Goal: Task Accomplishment & Management: Manage account settings

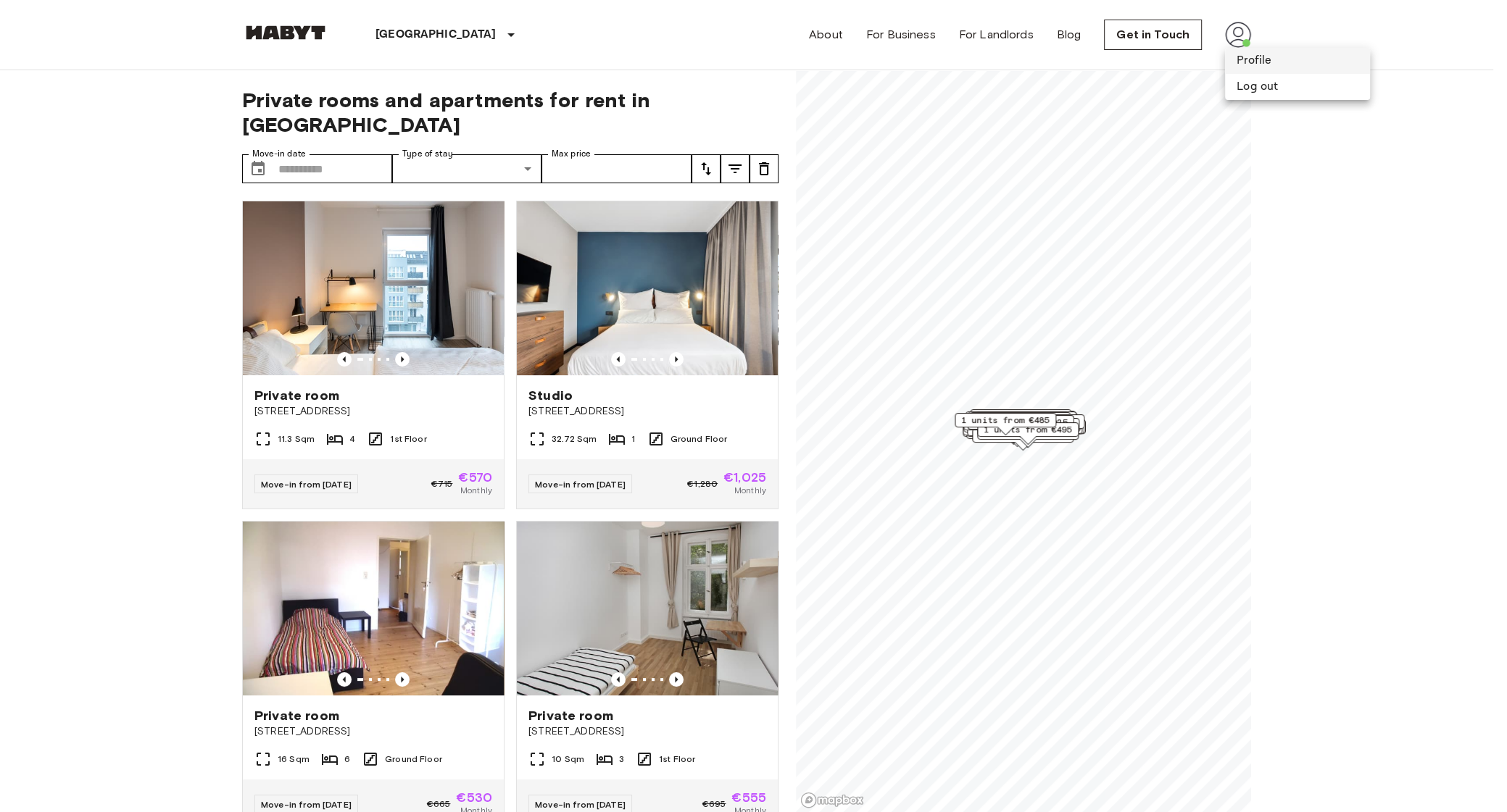
click at [1256, 57] on li "Profile" at bounding box center [1298, 61] width 145 height 26
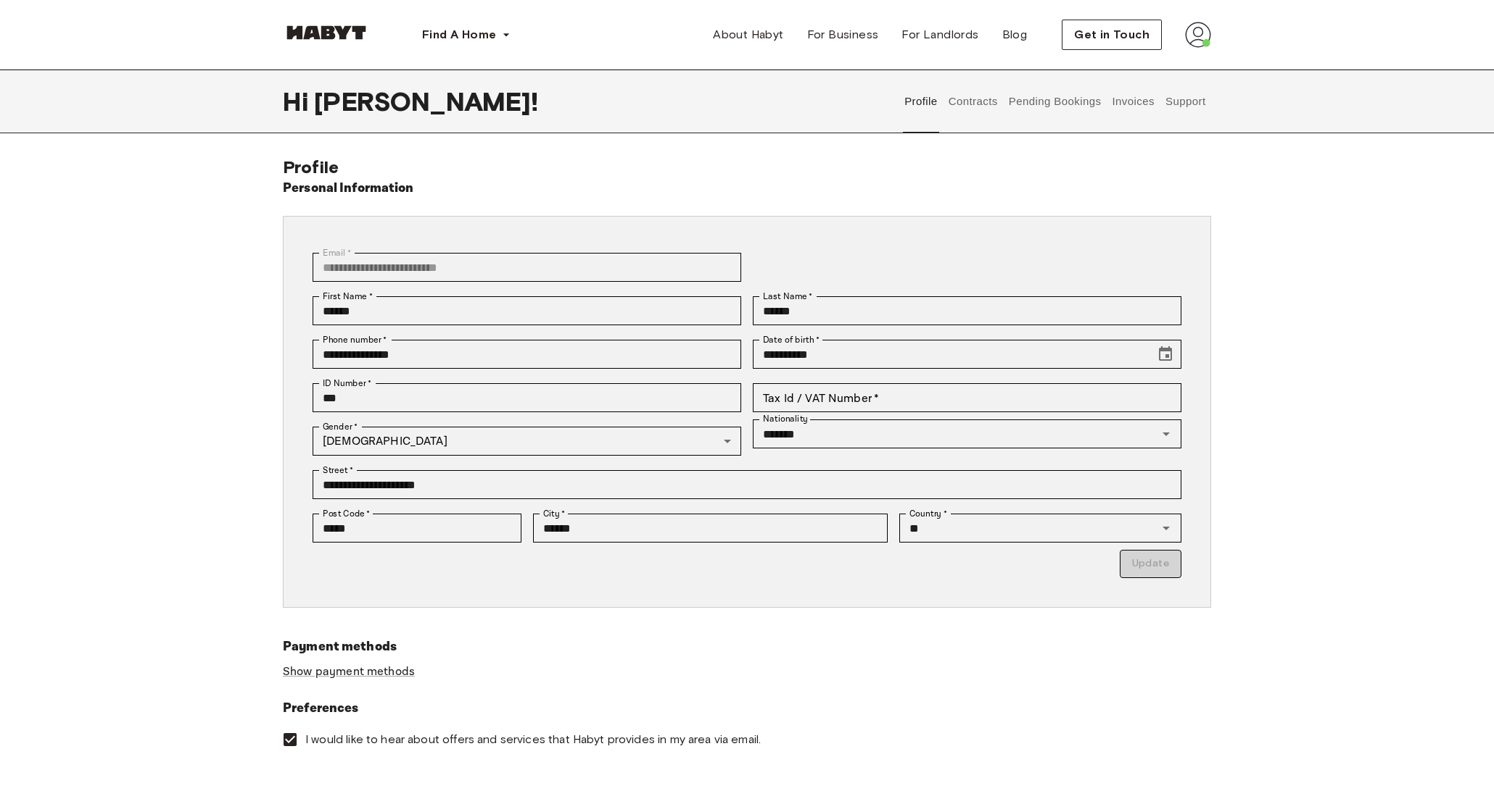
click at [981, 107] on button "Contracts" at bounding box center [972, 101] width 53 height 64
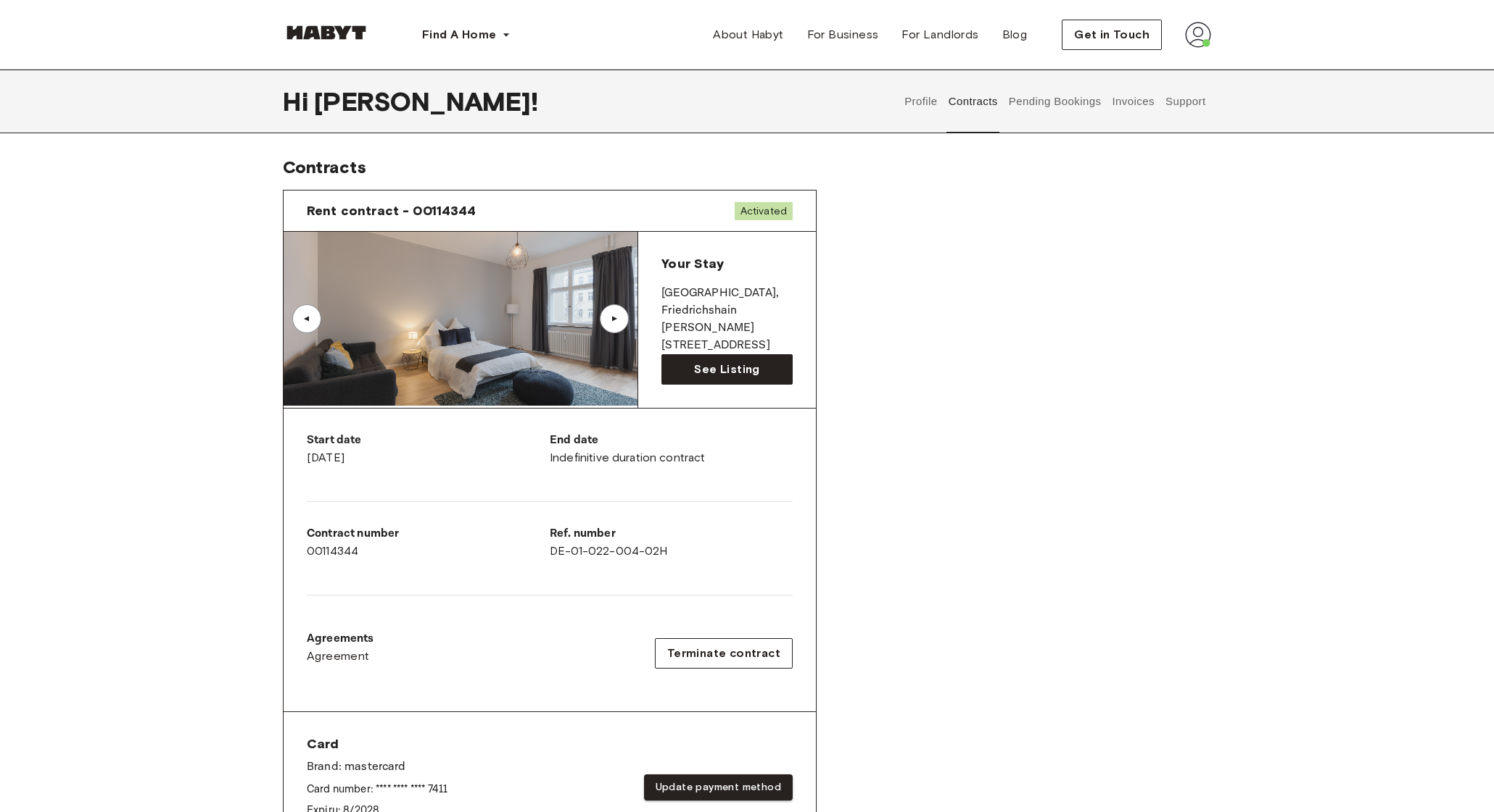
click at [621, 320] on div "▲" at bounding box center [614, 319] width 15 height 9
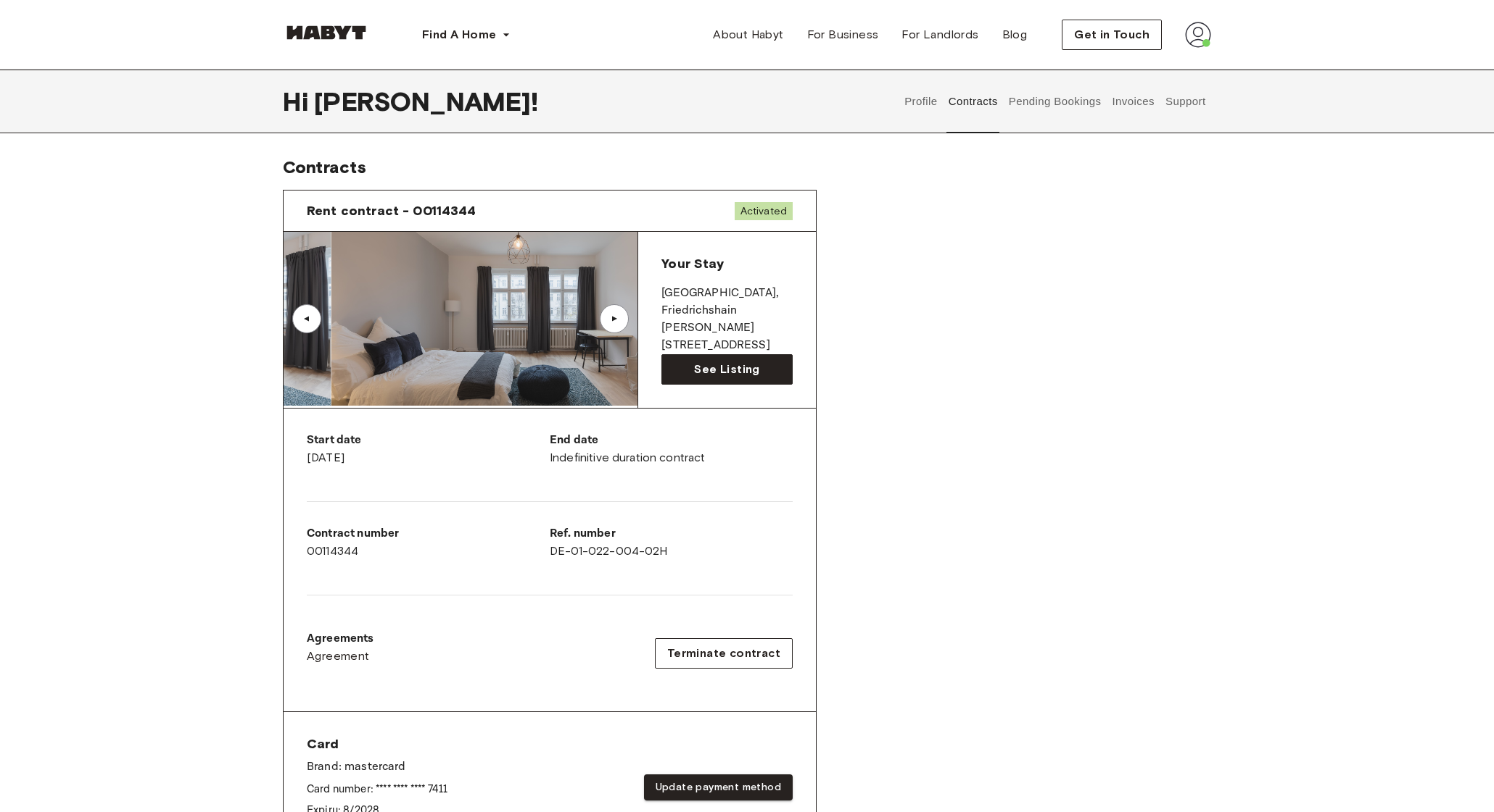
click at [621, 320] on div "▲" at bounding box center [614, 319] width 15 height 9
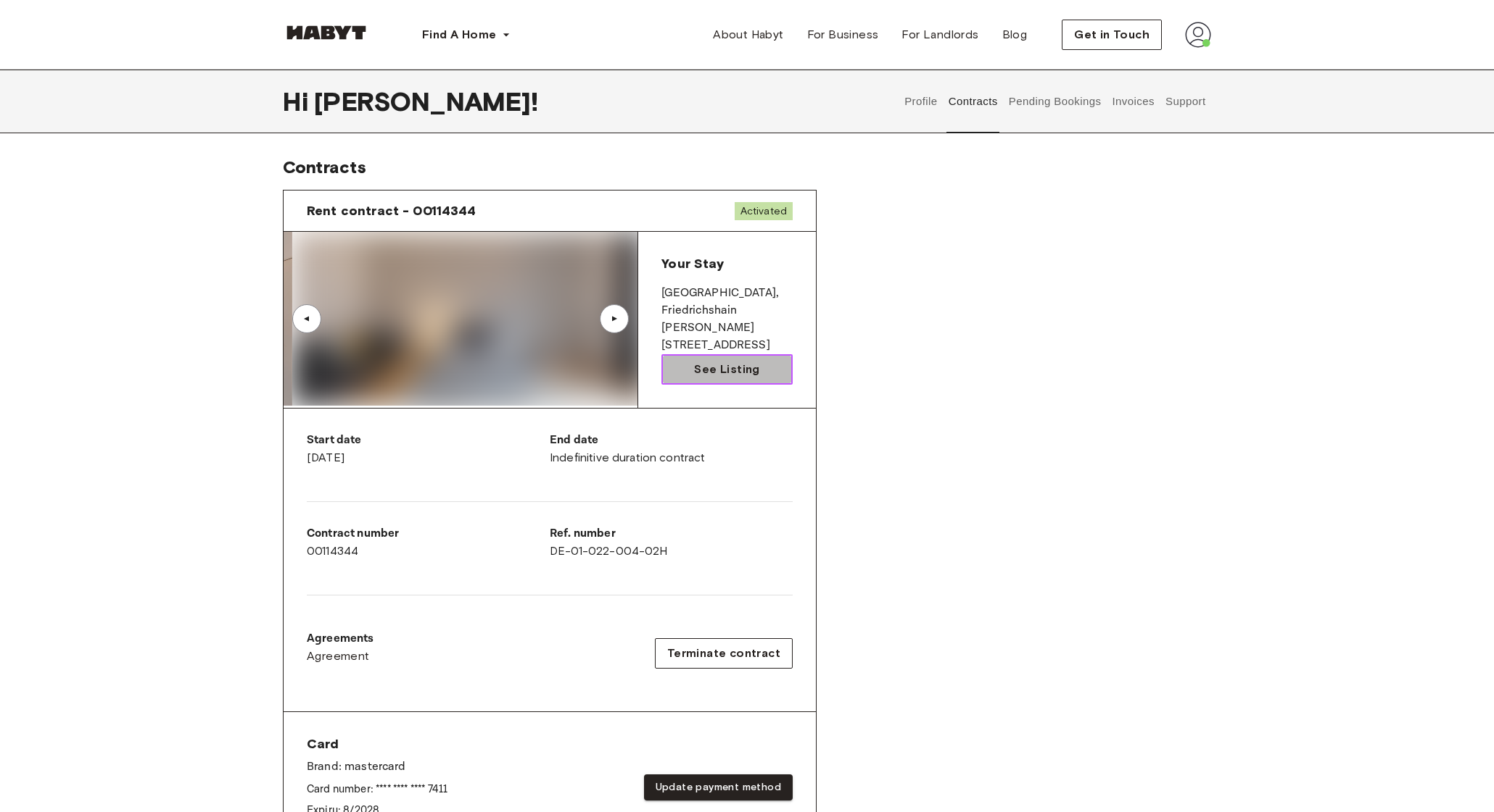
click at [726, 375] on span "See Listing" at bounding box center [727, 369] width 65 height 17
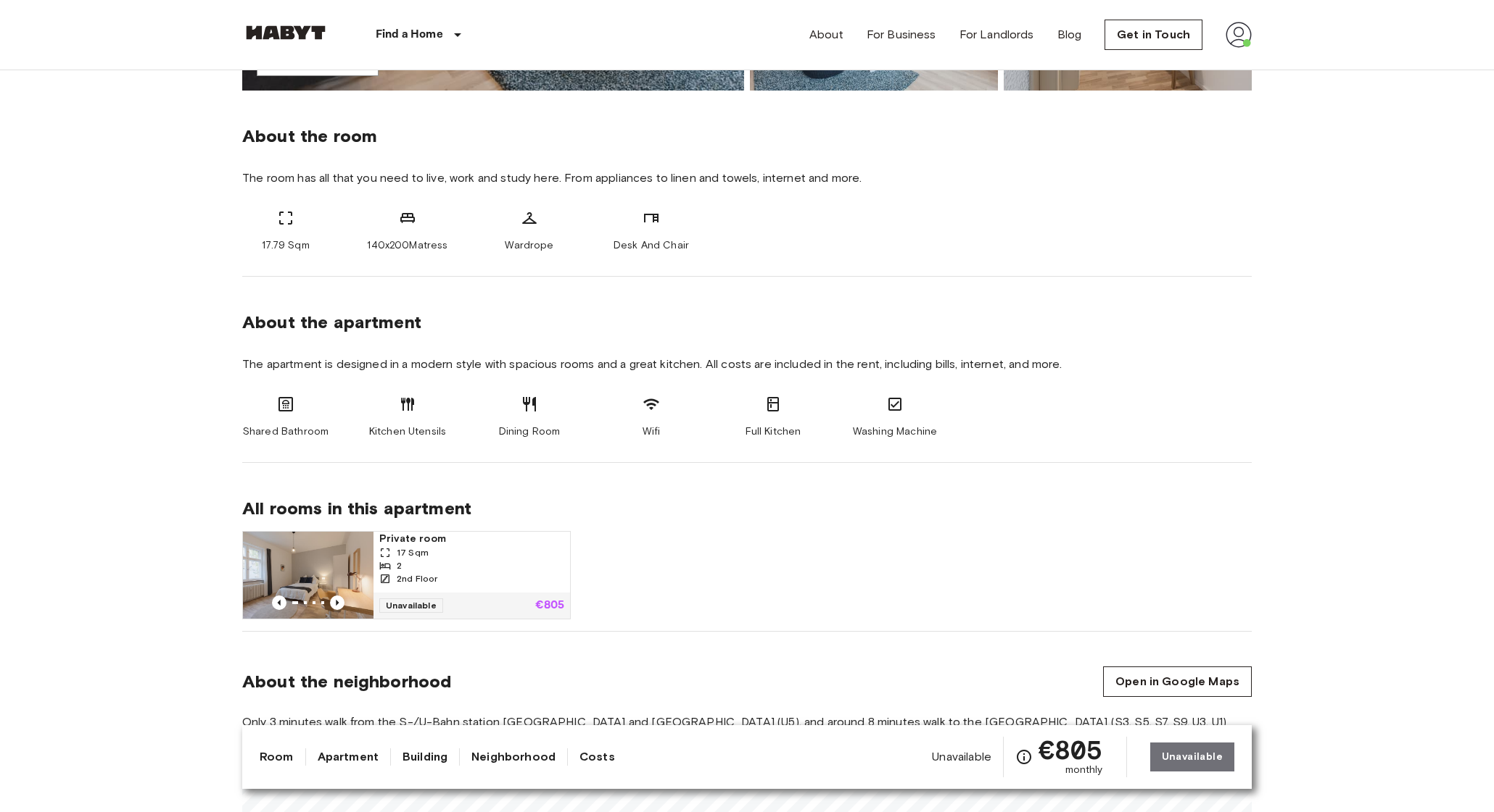
scroll to position [483, 0]
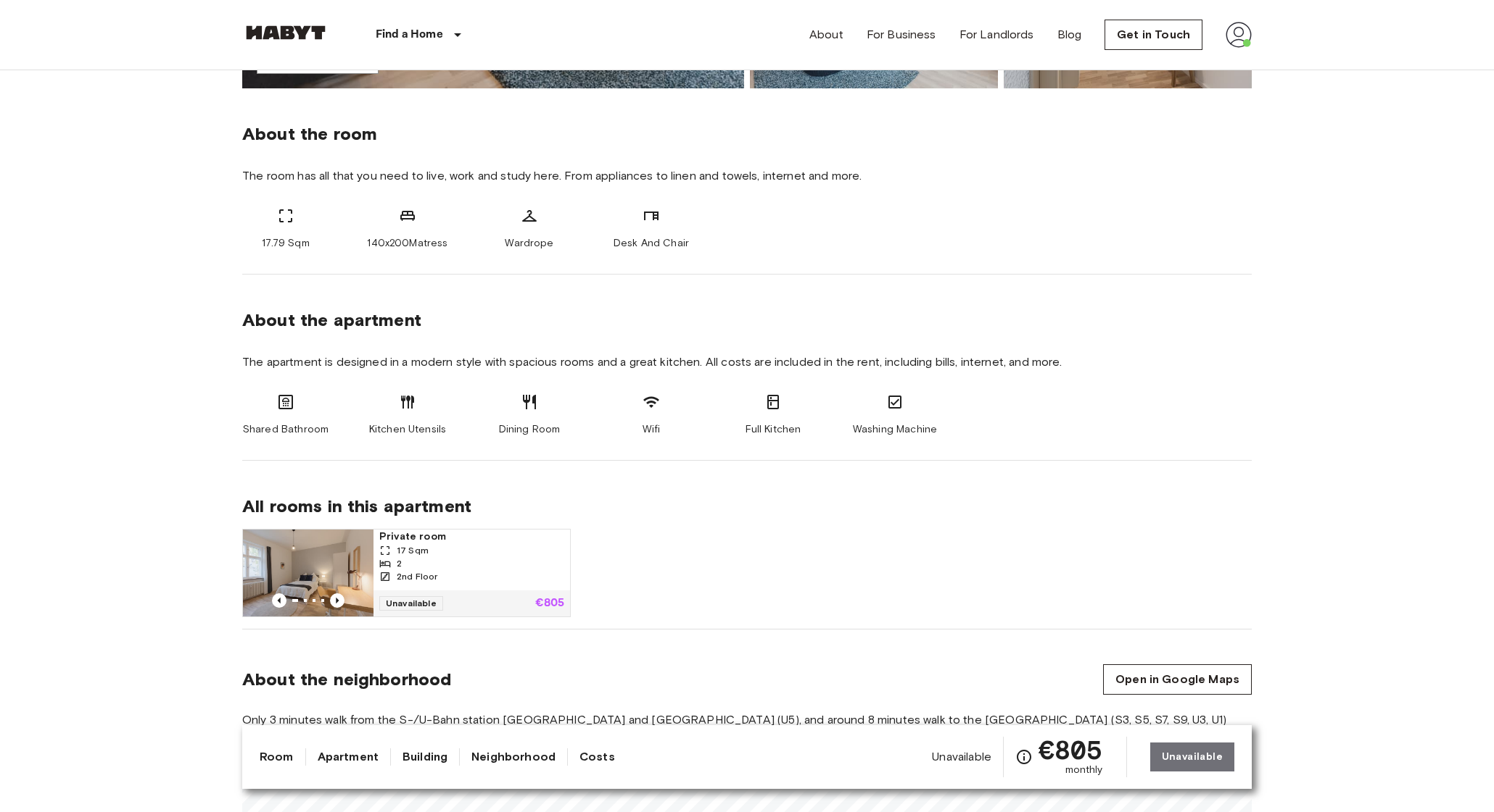
click at [467, 574] on div "2nd Floor" at bounding box center [471, 576] width 185 height 13
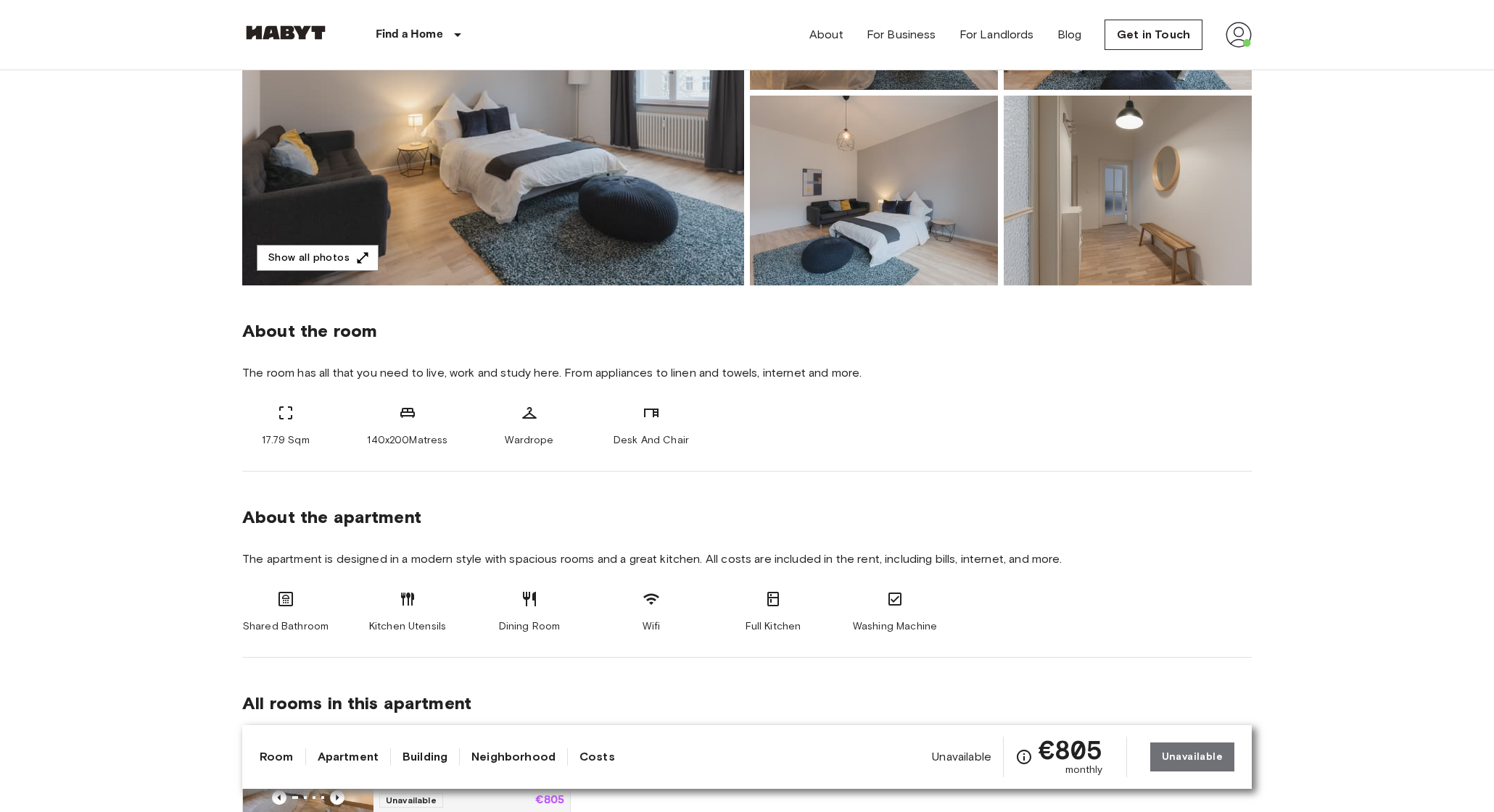
scroll to position [0, 0]
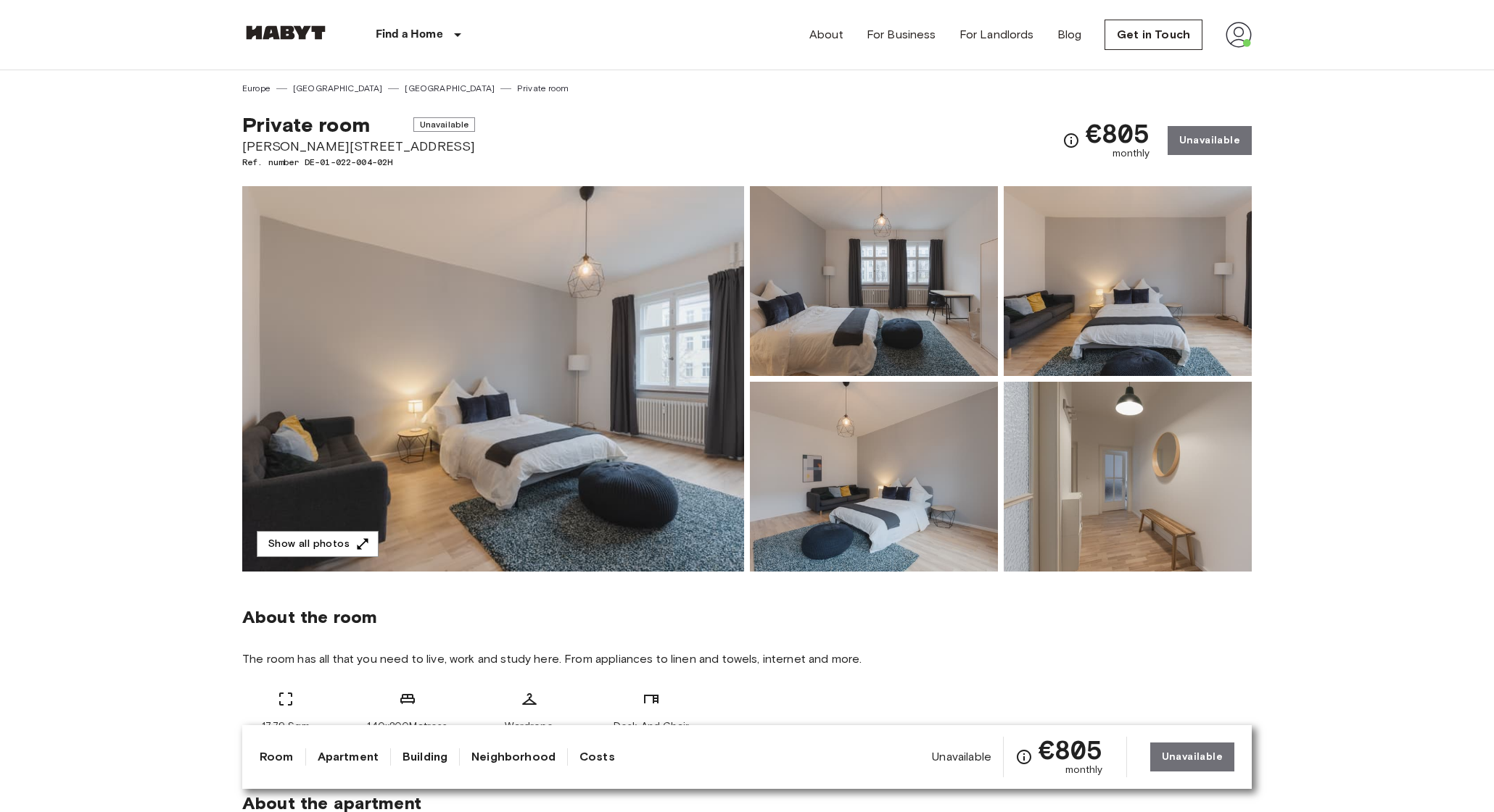
click at [1237, 35] on img at bounding box center [1239, 35] width 26 height 26
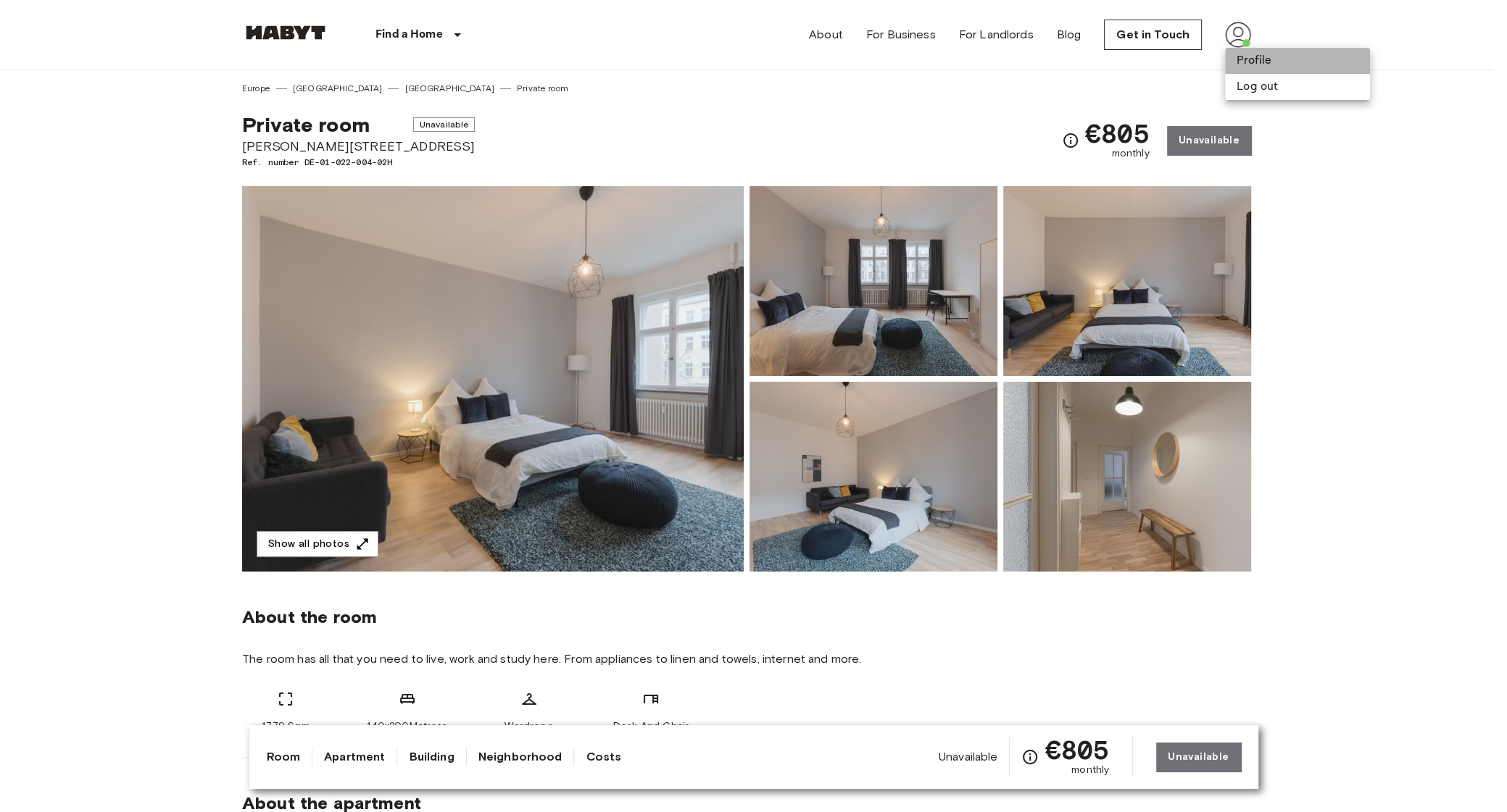
click at [1263, 56] on li "Profile" at bounding box center [1298, 61] width 145 height 26
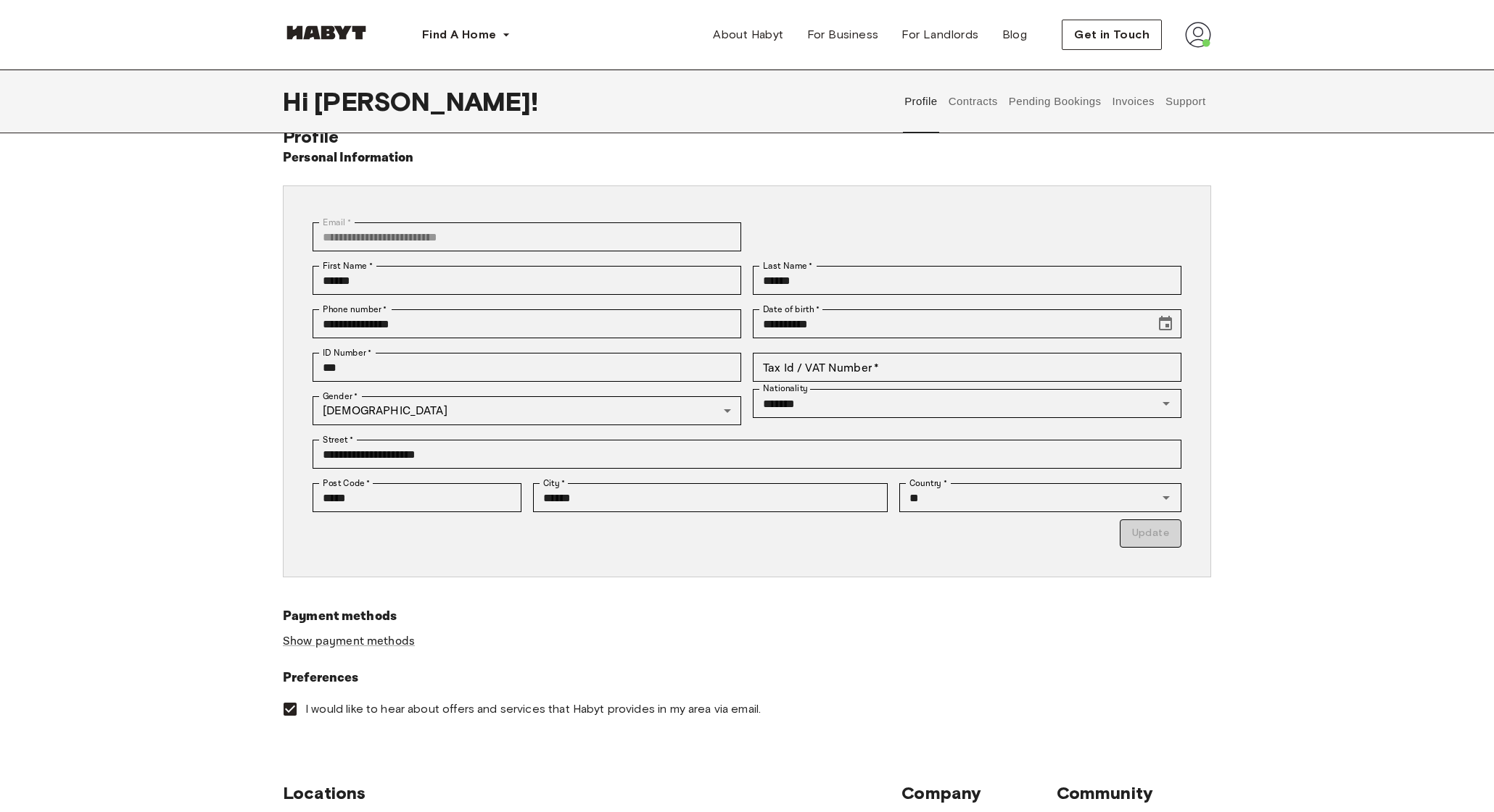
scroll to position [11, 0]
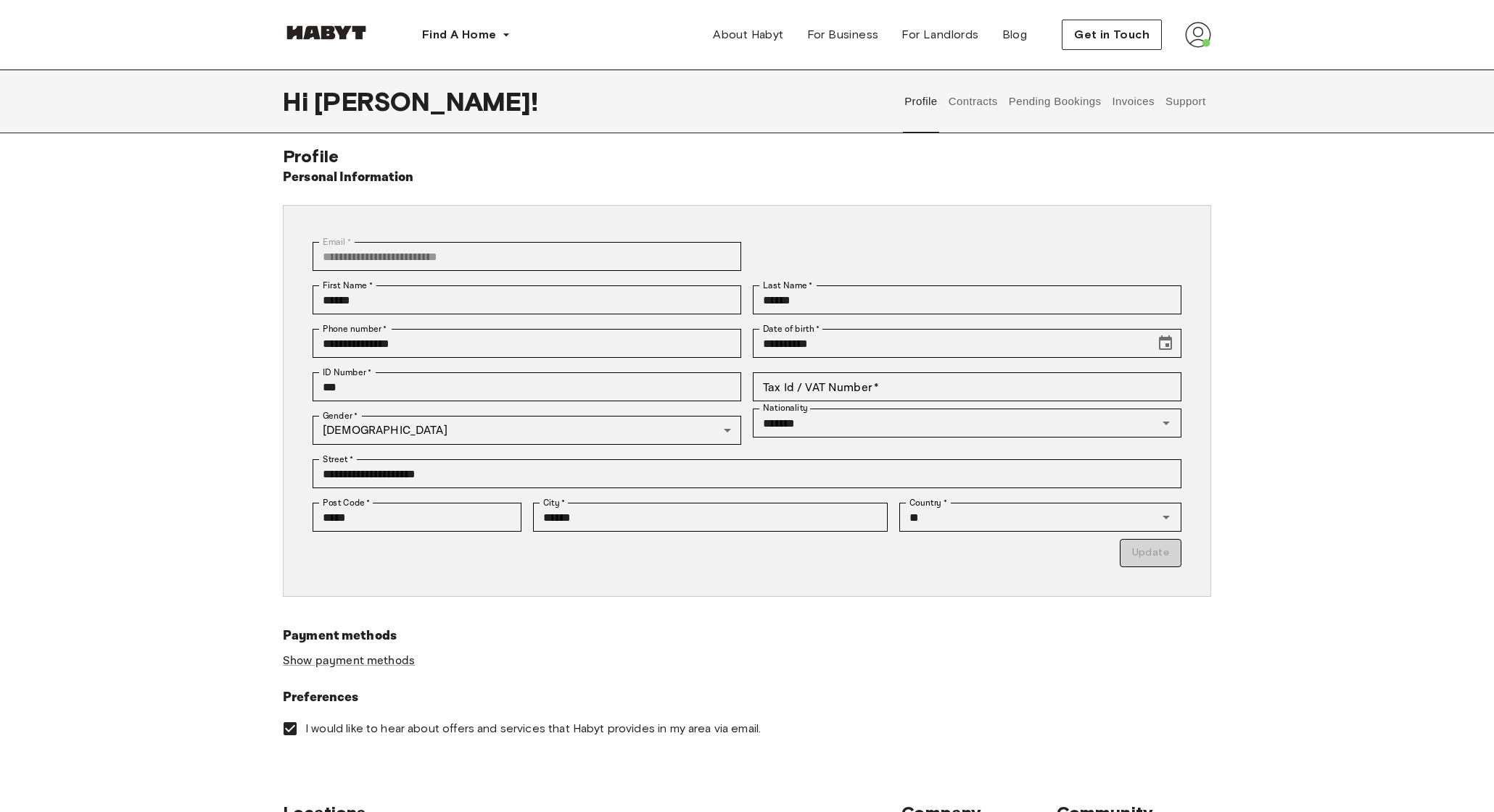
click at [963, 101] on button "Contracts" at bounding box center [972, 101] width 53 height 64
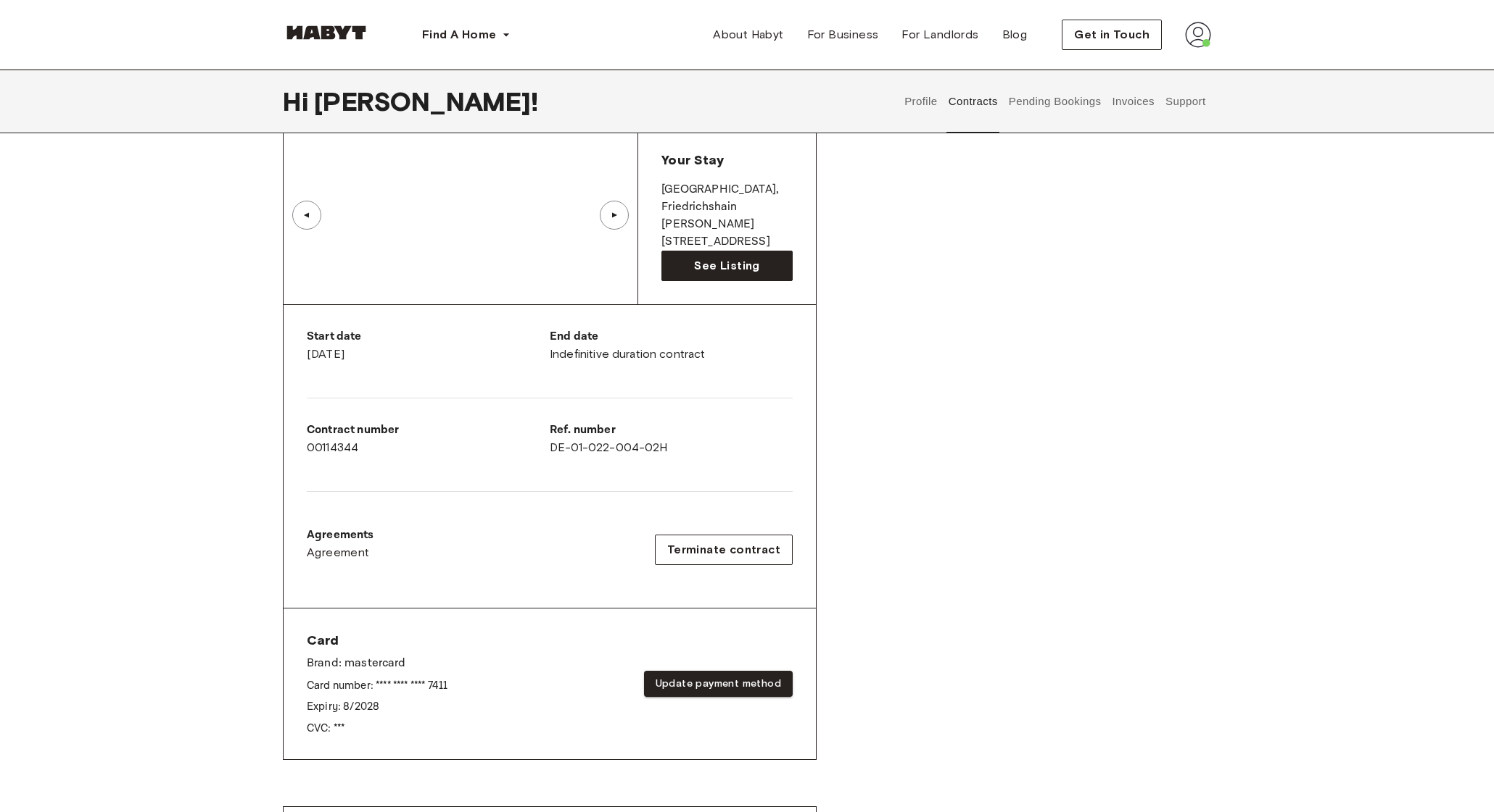
scroll to position [119, 0]
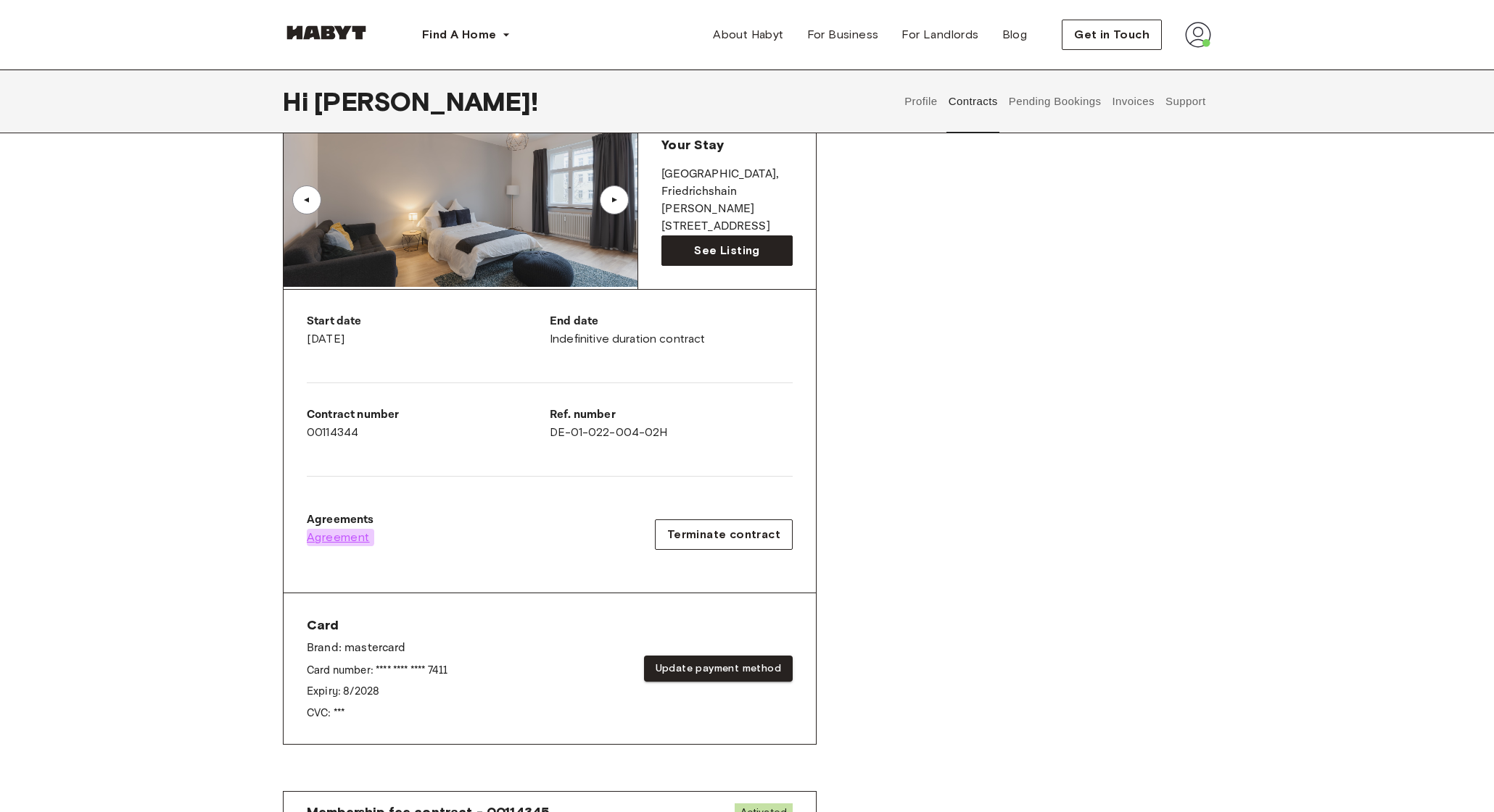
click at [335, 532] on span "Agreement" at bounding box center [338, 537] width 63 height 17
drag, startPoint x: 943, startPoint y: 471, endPoint x: 939, endPoint y: 464, distance: 8.1
click at [943, 471] on div "Rent contract - 00114344 Activated ▲ ▲ Your Stay BERLIN , Friedrichshain Grünbe…" at bounding box center [747, 419] width 928 height 720
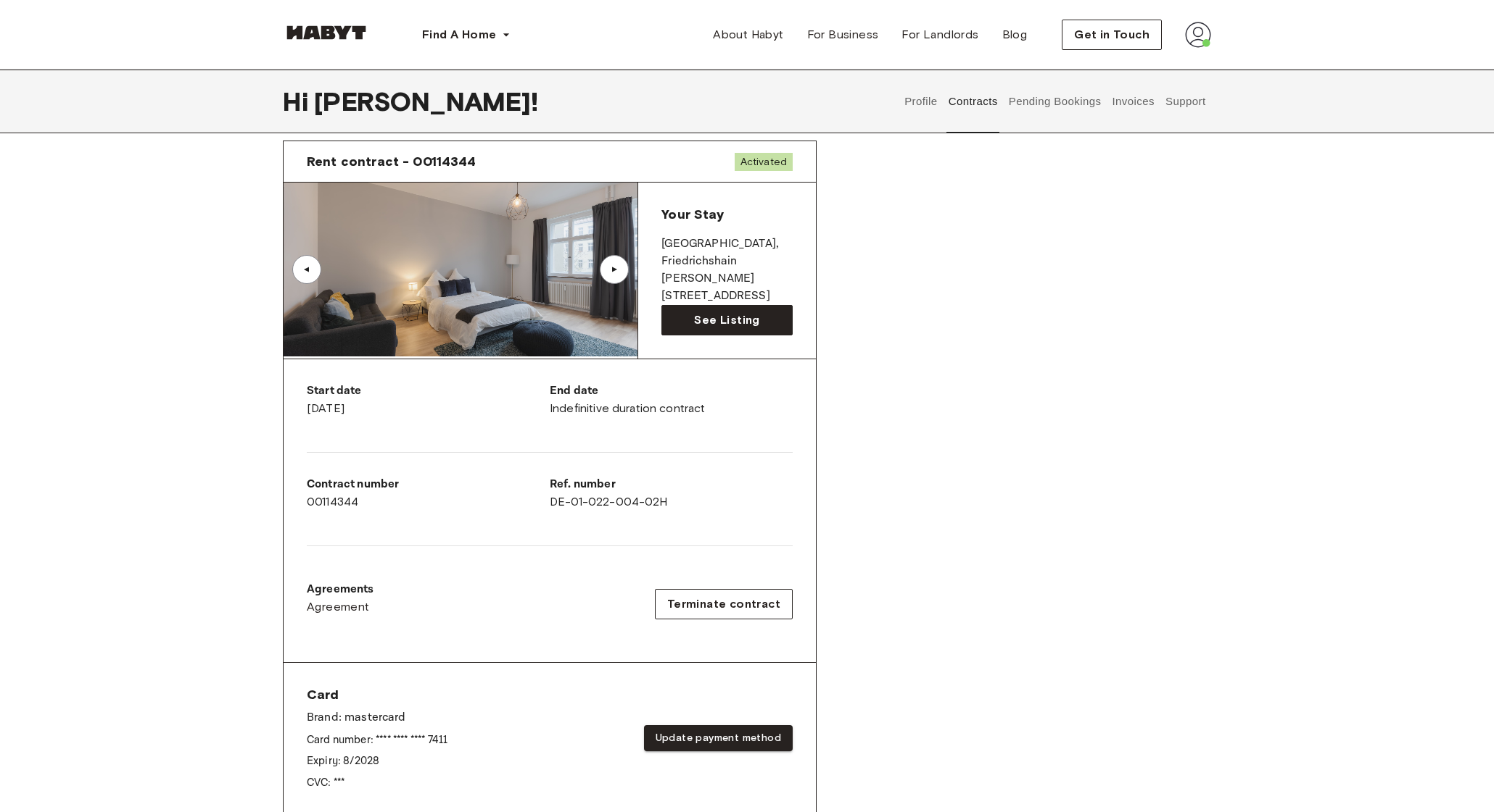
scroll to position [0, 0]
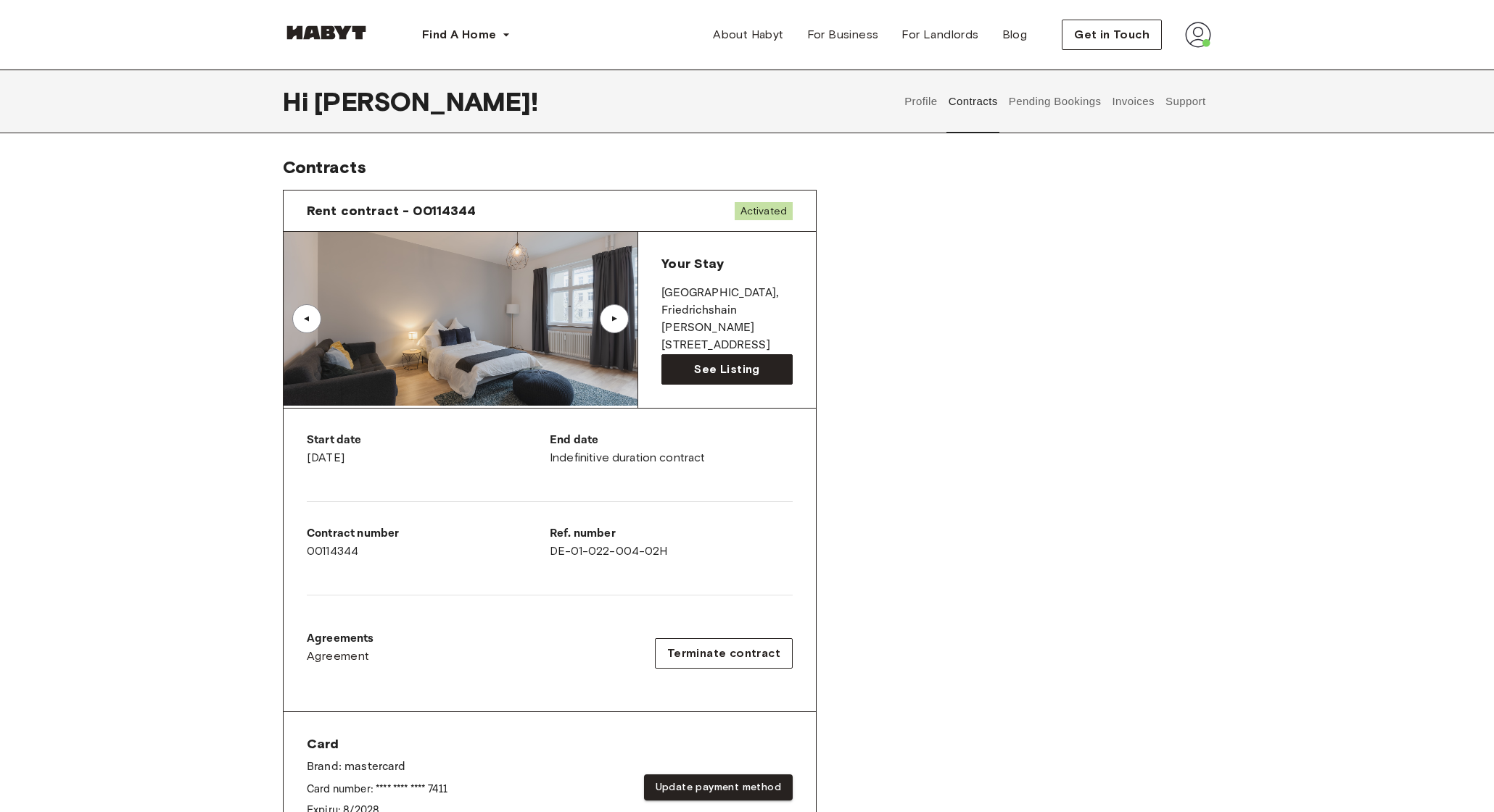
click at [1186, 101] on button "Support" at bounding box center [1185, 101] width 44 height 64
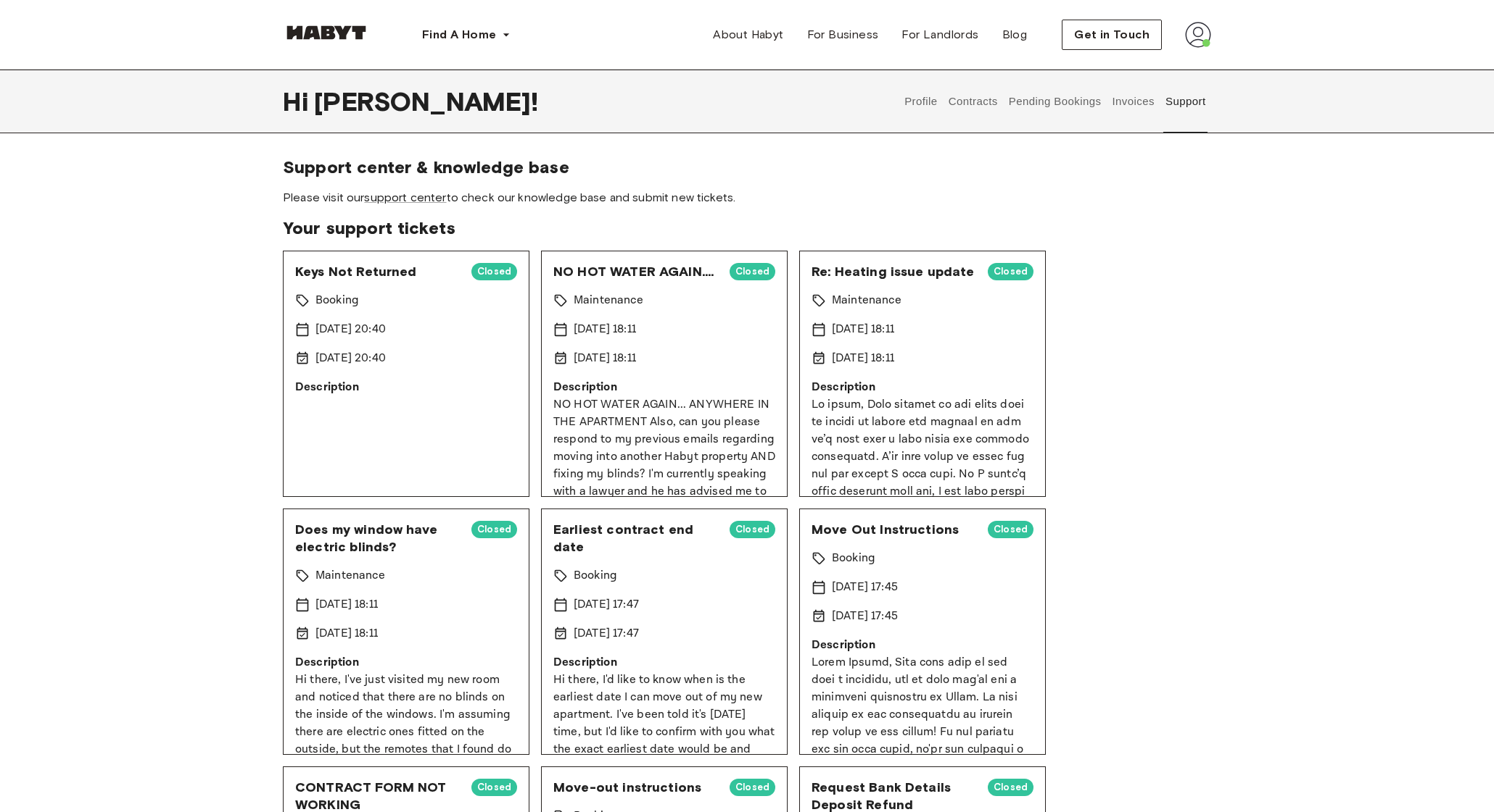
click at [1193, 42] on img at bounding box center [1198, 35] width 26 height 26
click at [1118, 172] on span "Support center & knowledge base" at bounding box center [747, 167] width 928 height 22
click at [385, 195] on link "support center" at bounding box center [405, 197] width 82 height 14
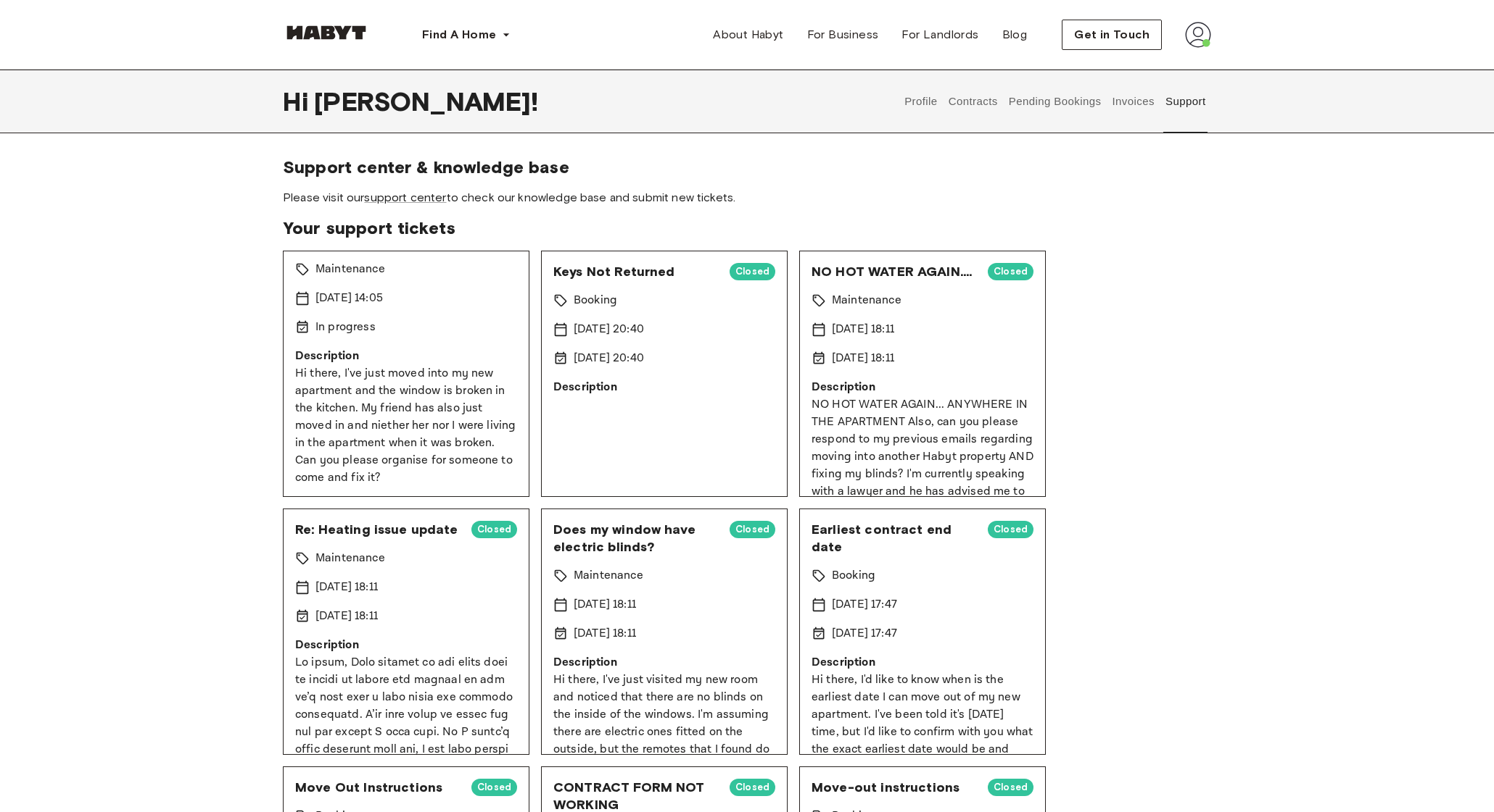
scroll to position [33, 0]
